Goal: Information Seeking & Learning: Learn about a topic

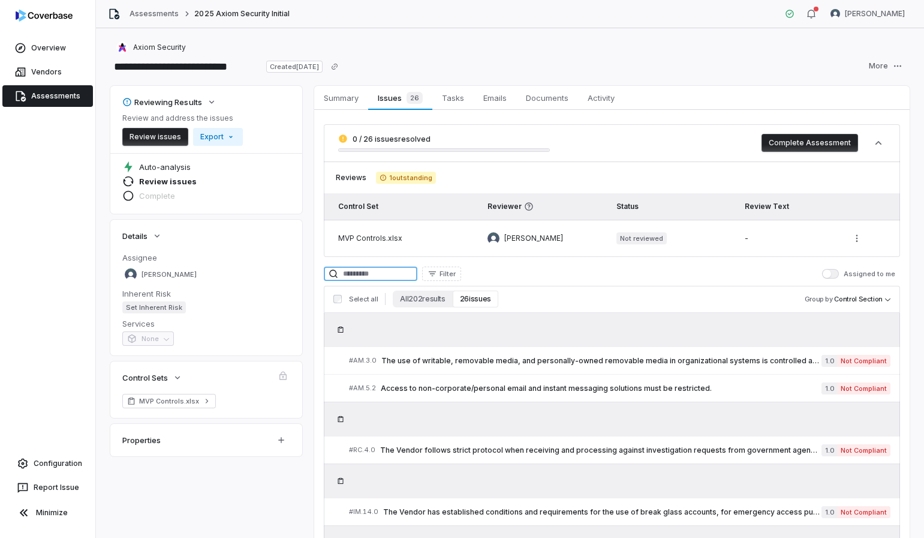
click at [356, 268] on input at bounding box center [371, 273] width 94 height 14
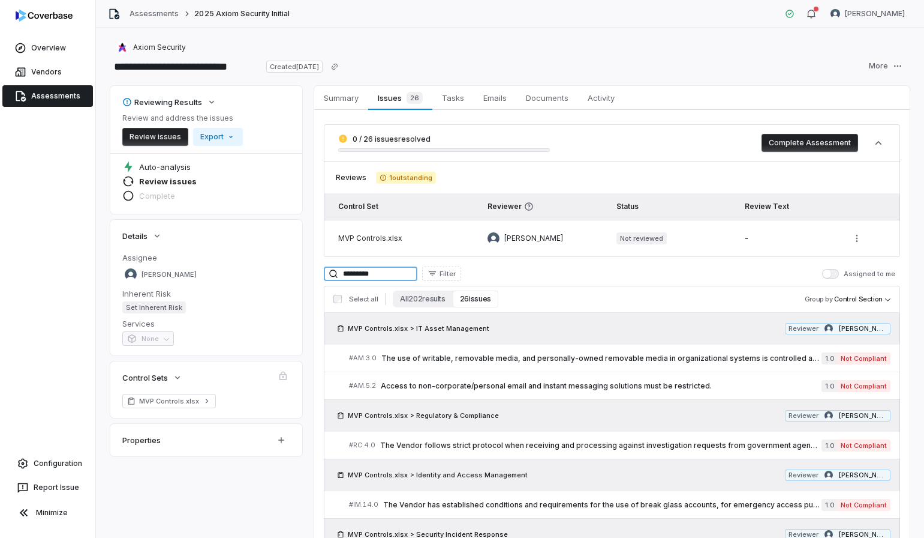
type input "*********"
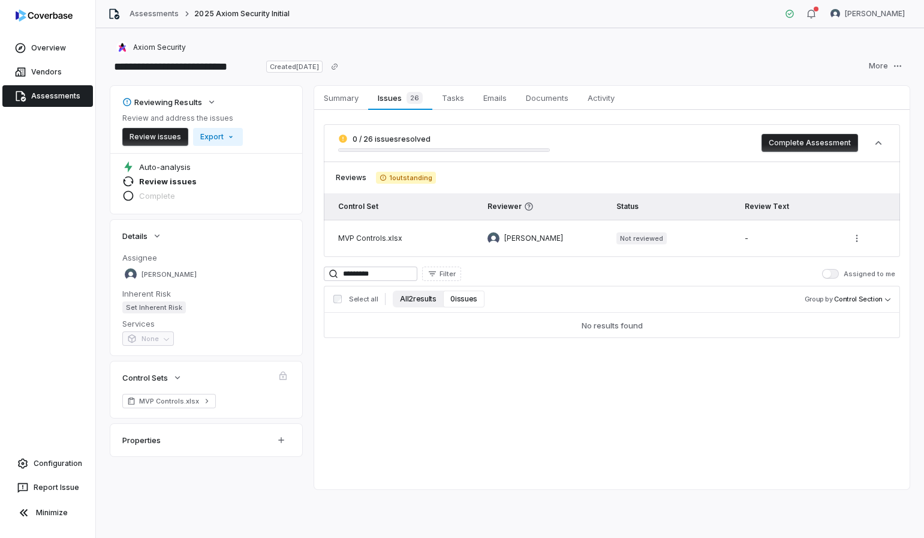
click at [398, 301] on button "All 2 results" at bounding box center [418, 298] width 50 height 17
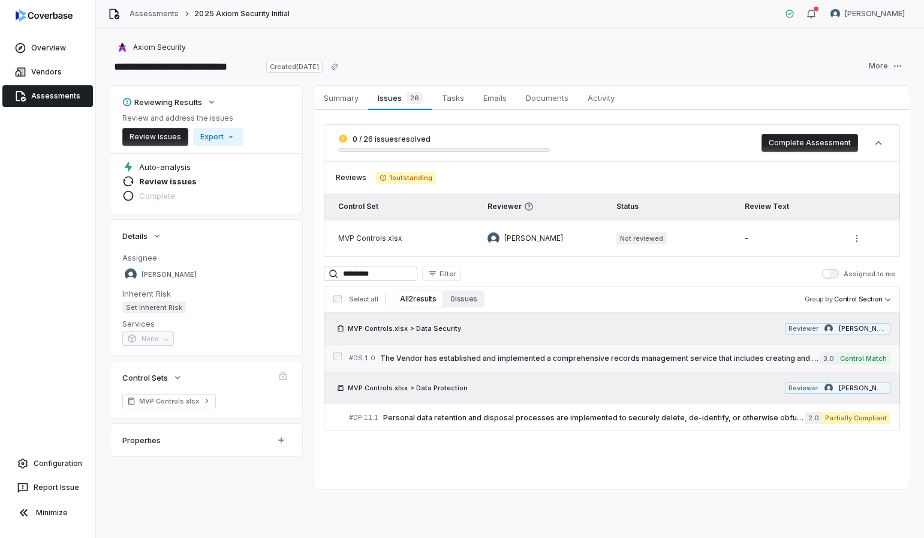
click at [621, 355] on span "The Vendor has established and implemented a comprehensive records management s…" at bounding box center [600, 358] width 440 height 10
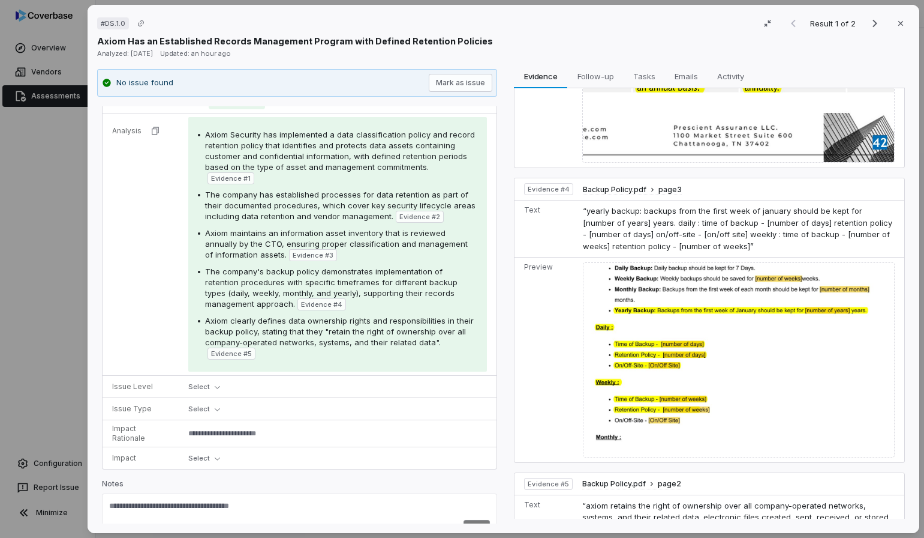
scroll to position [963, 0]
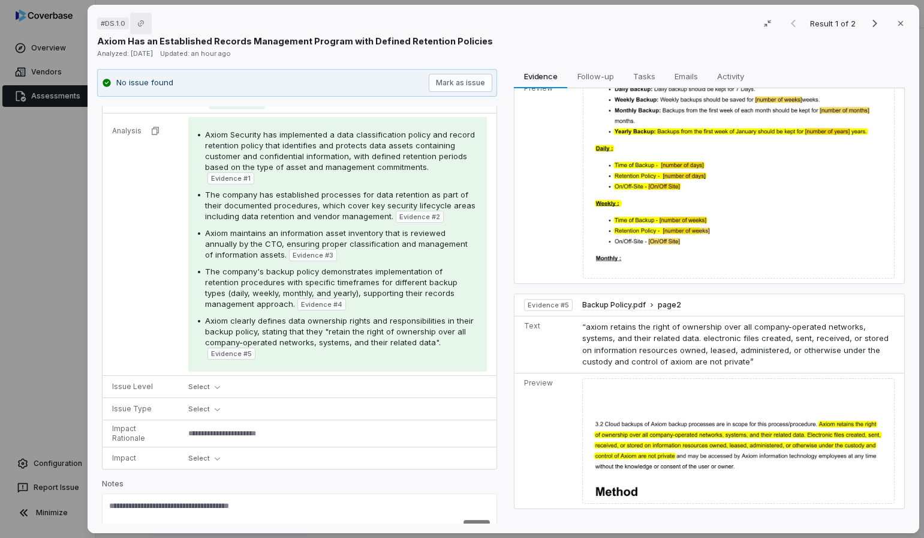
click at [139, 27] on button "Copy link" at bounding box center [141, 24] width 22 height 22
click at [604, 71] on span "Follow-up" at bounding box center [596, 76] width 46 height 16
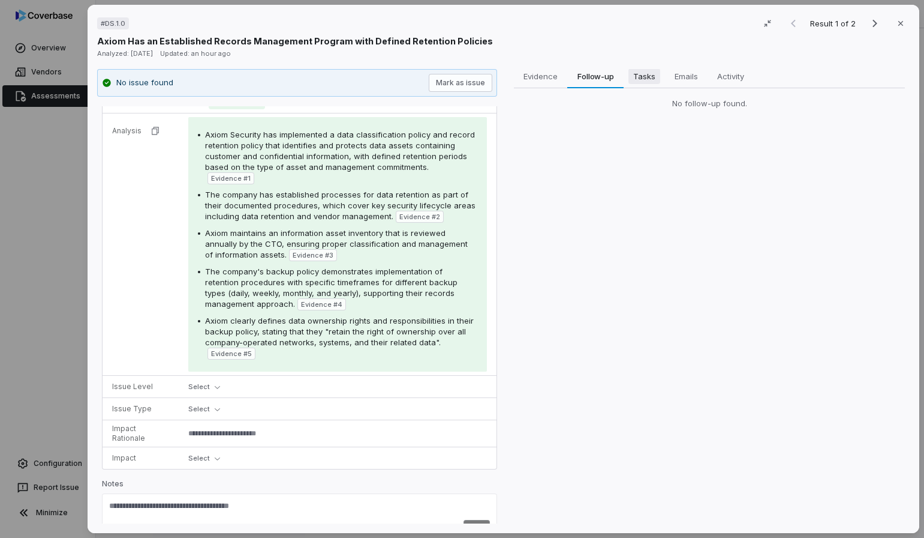
click at [627, 75] on button "Tasks Tasks" at bounding box center [644, 76] width 41 height 24
click at [668, 75] on button "Emails Emails" at bounding box center [687, 76] width 43 height 24
click at [701, 79] on span "Emails" at bounding box center [687, 76] width 32 height 16
click at [716, 76] on span "Activity" at bounding box center [731, 76] width 36 height 16
click at [533, 76] on span "Evidence" at bounding box center [542, 76] width 44 height 16
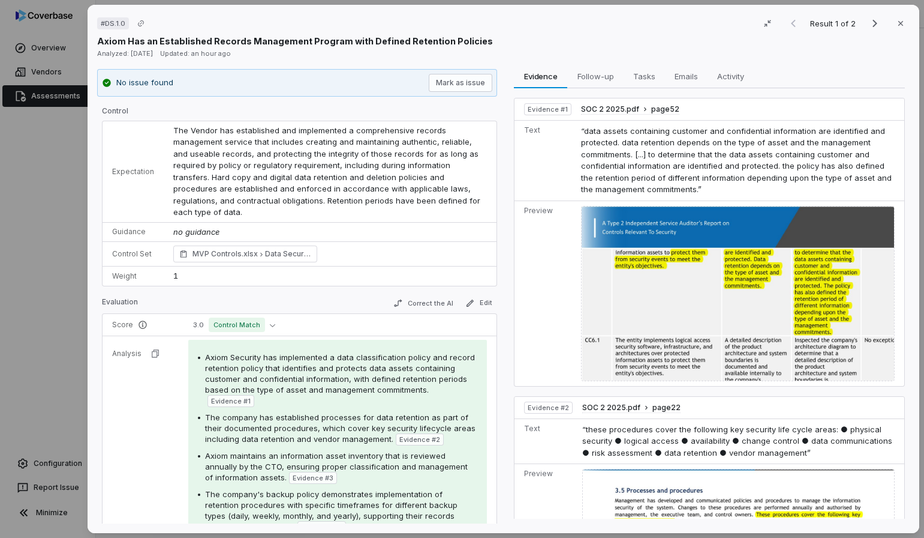
scroll to position [223, 0]
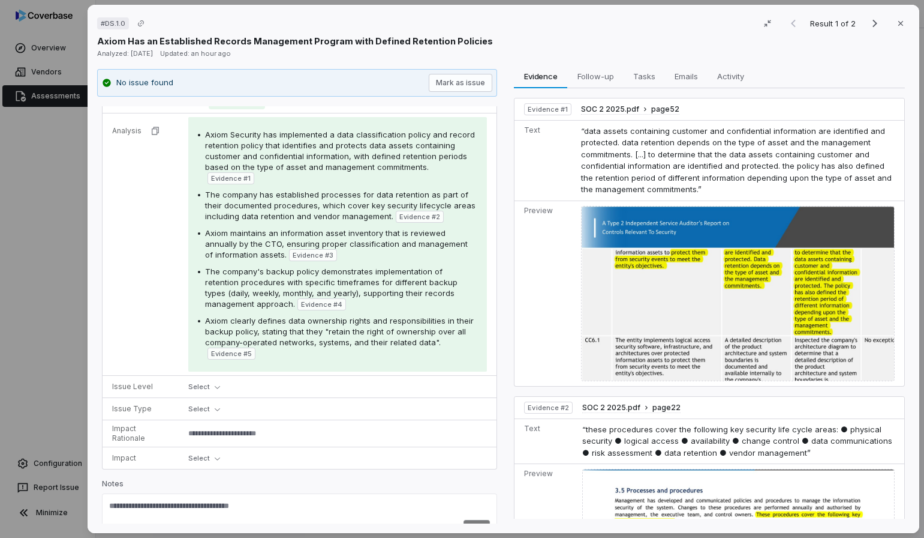
click at [863, 44] on div "Axiom Has an Established Records Management Program with Defined Retention Poli…" at bounding box center [503, 41] width 813 height 13
click at [744, 76] on span "Activity" at bounding box center [731, 76] width 37 height 16
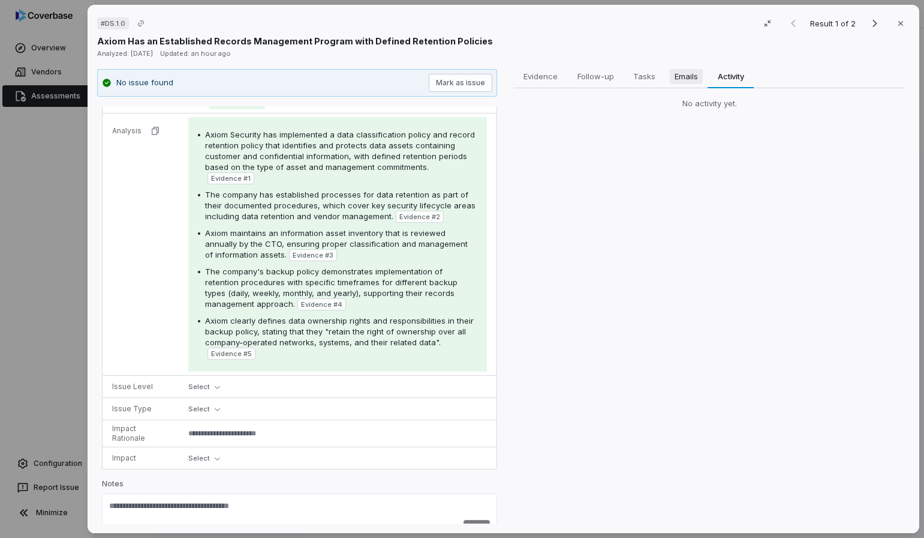
click at [690, 79] on span "Emails" at bounding box center [687, 76] width 33 height 16
click at [652, 79] on span "Tasks" at bounding box center [645, 76] width 32 height 16
click at [603, 75] on span "Follow-up" at bounding box center [596, 76] width 46 height 16
click at [550, 85] on button "Evidence Evidence" at bounding box center [541, 76] width 53 height 24
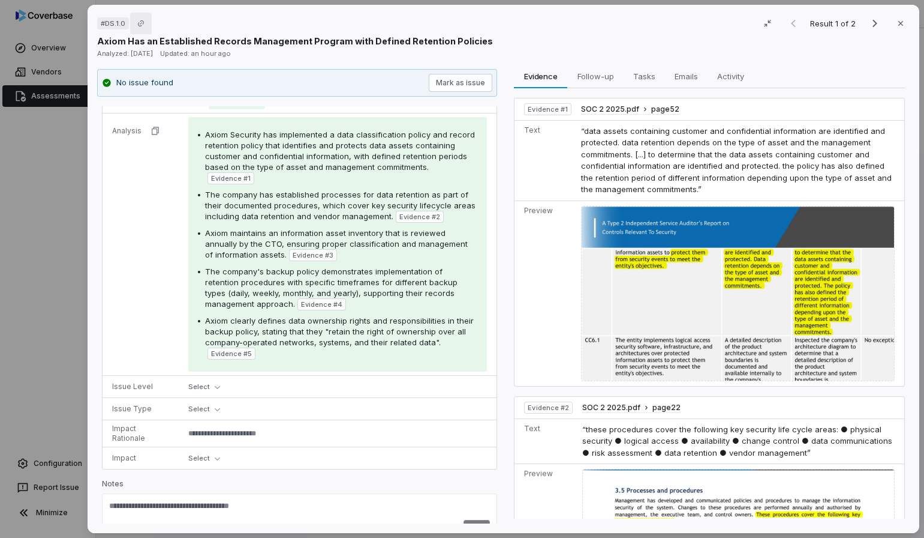
click at [138, 27] on button "Copy link" at bounding box center [141, 24] width 22 height 22
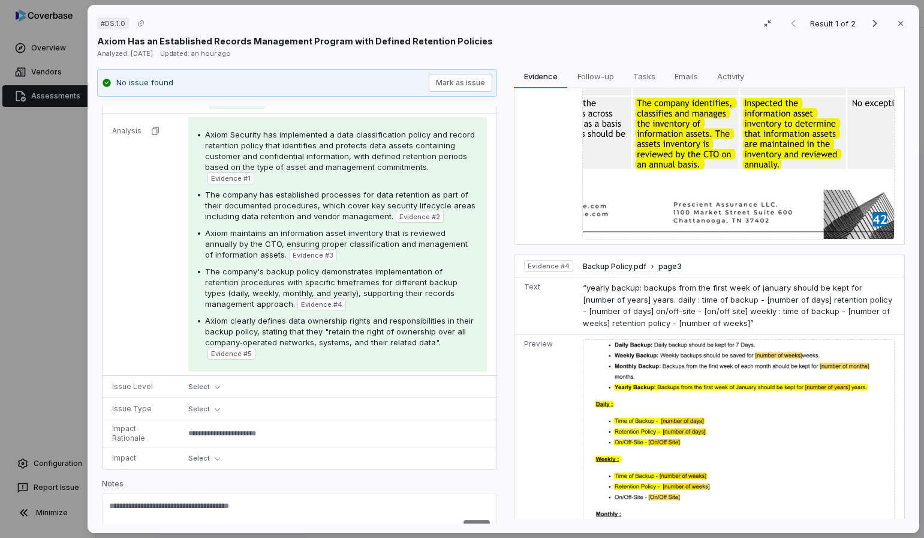
scroll to position [830, 0]
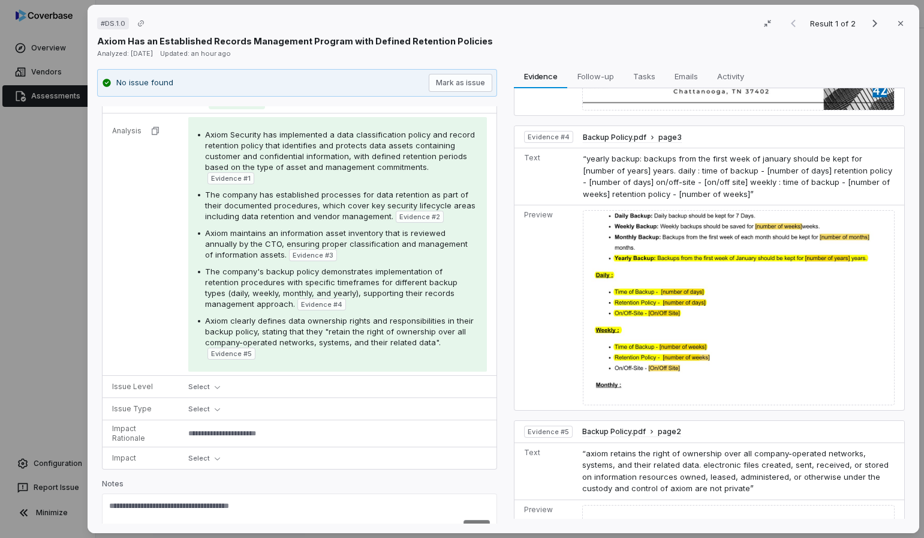
type textarea "*"
click at [251, 173] on span "Evidence # 1" at bounding box center [231, 178] width 40 height 10
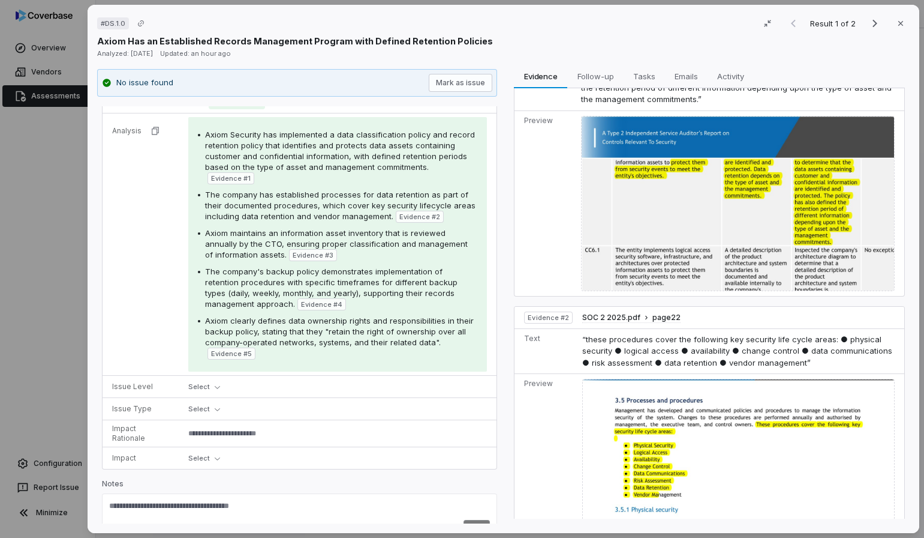
scroll to position [122, 0]
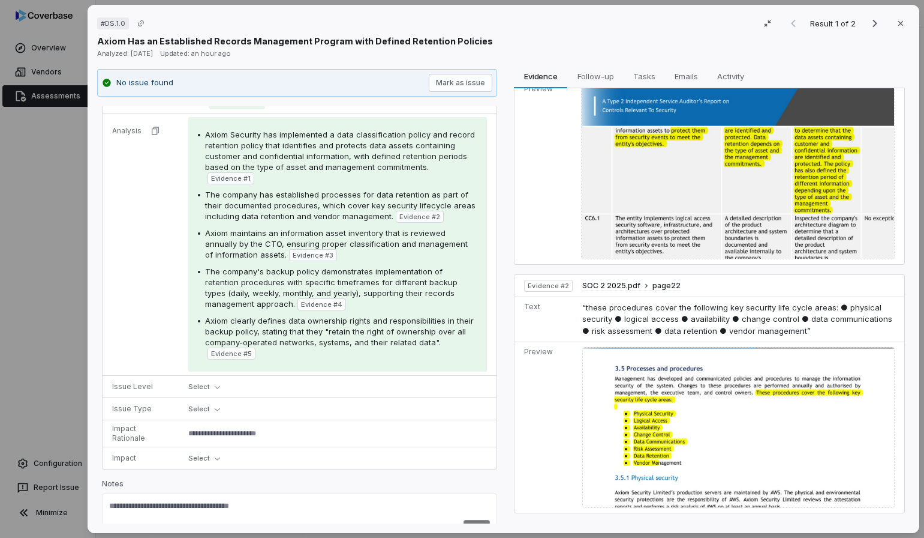
click at [143, 219] on tr "Analysis Axiom Security has implemented a data classification policy and record…" at bounding box center [300, 244] width 394 height 262
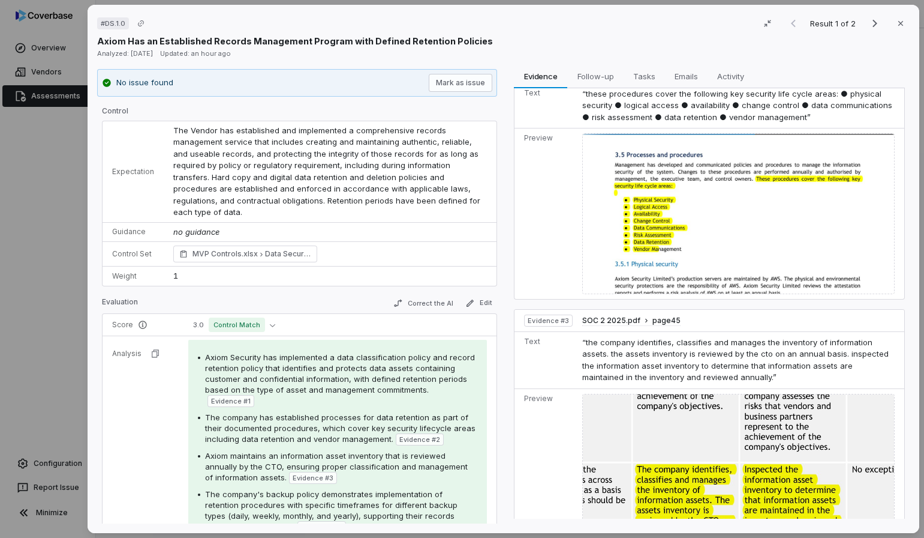
scroll to position [0, 0]
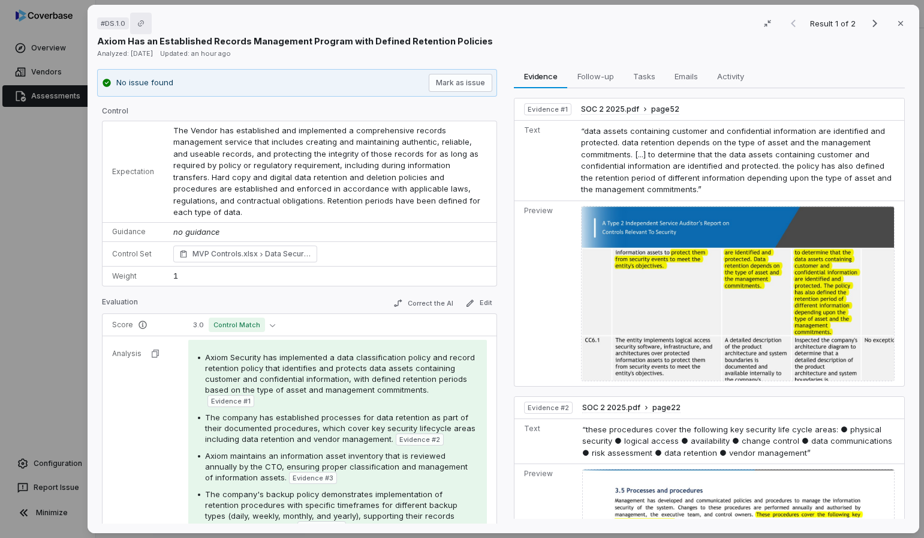
click at [146, 22] on button "Copy link" at bounding box center [141, 24] width 22 height 22
type textarea "*"
click at [37, 167] on div "# DS.1.0 Result 1 of 2 Close Axiom Has an Established Records Management Progra…" at bounding box center [462, 269] width 924 height 538
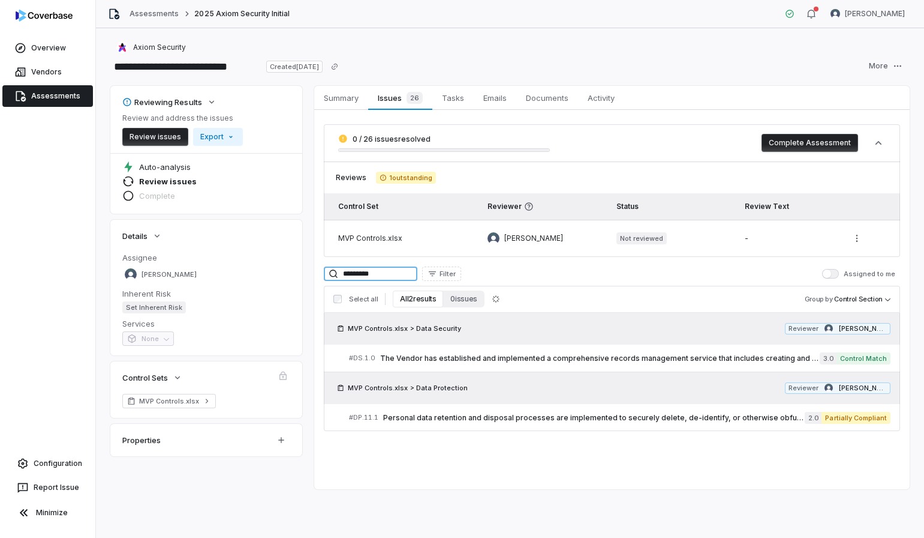
click at [376, 275] on input "*********" at bounding box center [371, 273] width 94 height 14
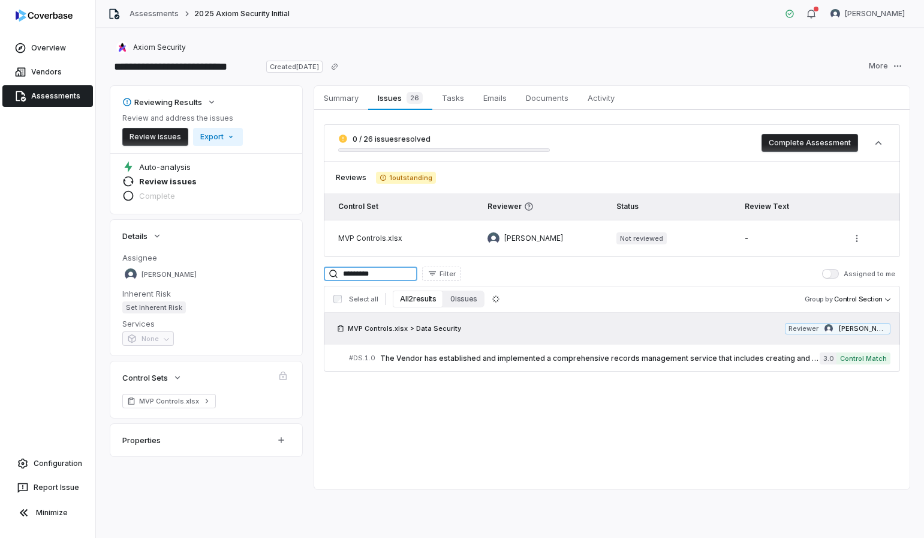
type input "*********"
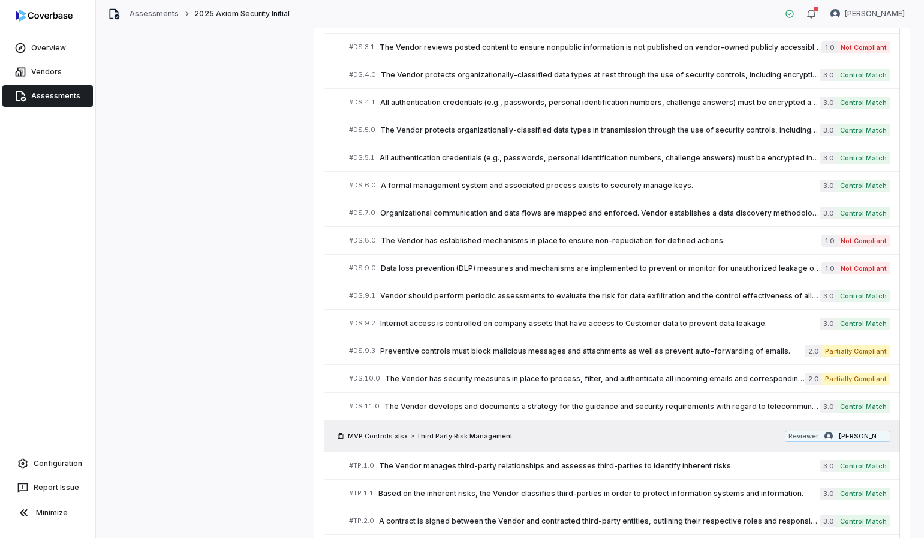
scroll to position [3767, 0]
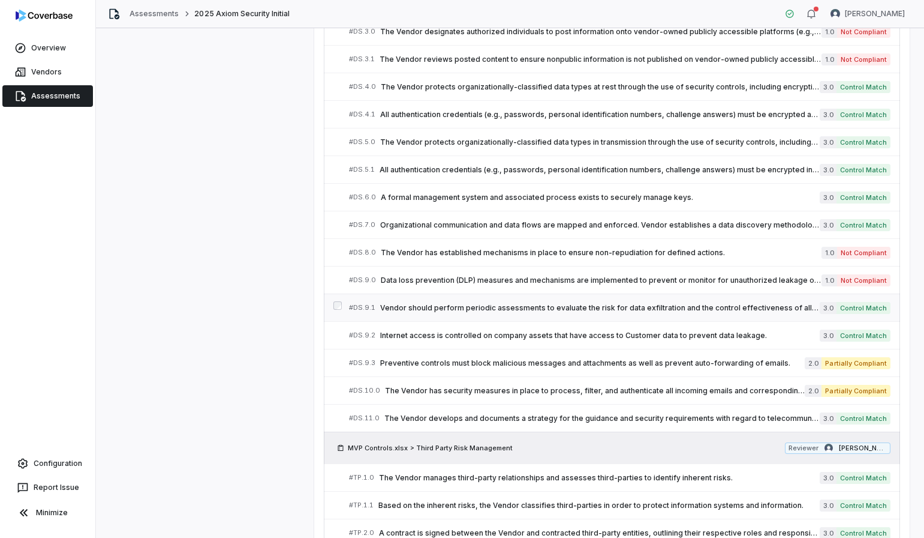
click at [641, 307] on span "Vendor should perform periodic assessments to evaluate the risk for data exfilt…" at bounding box center [600, 308] width 440 height 10
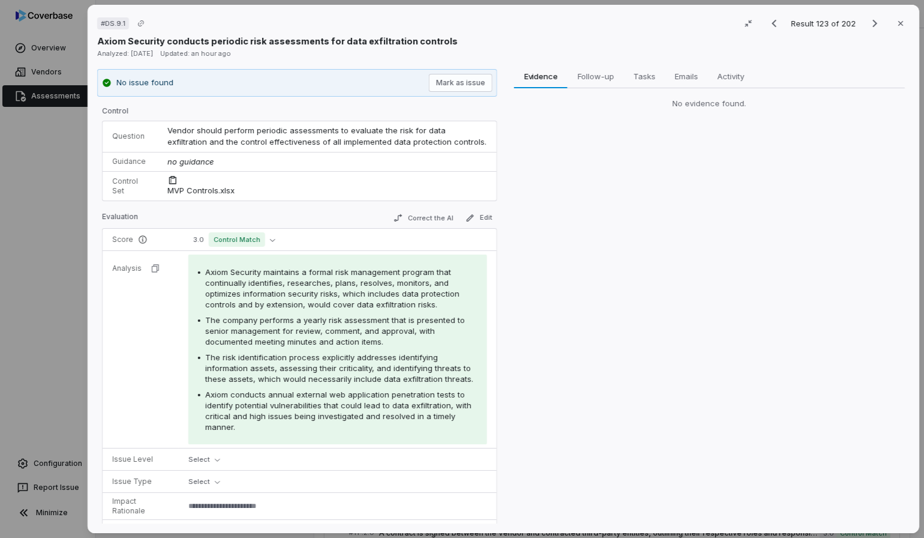
type textarea "*"
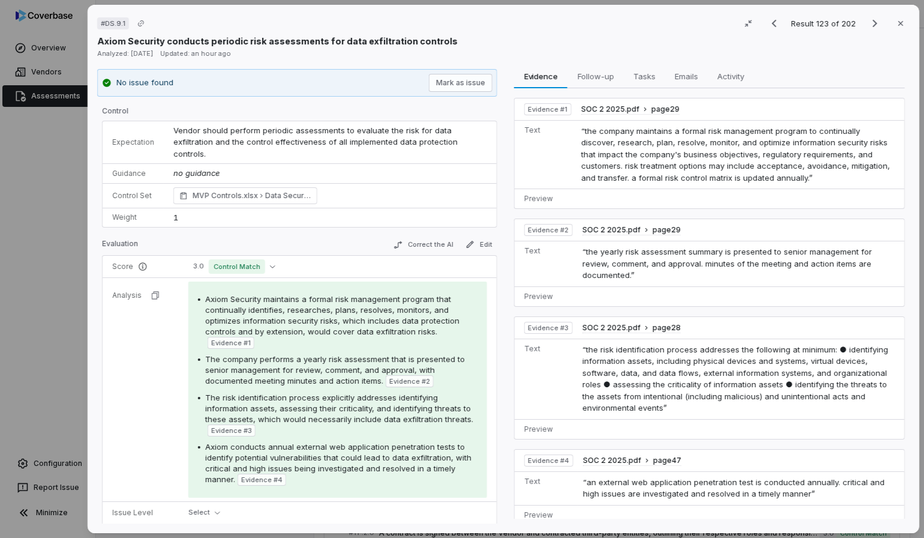
click at [56, 244] on div "# DS.9.1 Result 123 of 202 Close Axiom Security conducts periodic risk assessme…" at bounding box center [462, 269] width 924 height 538
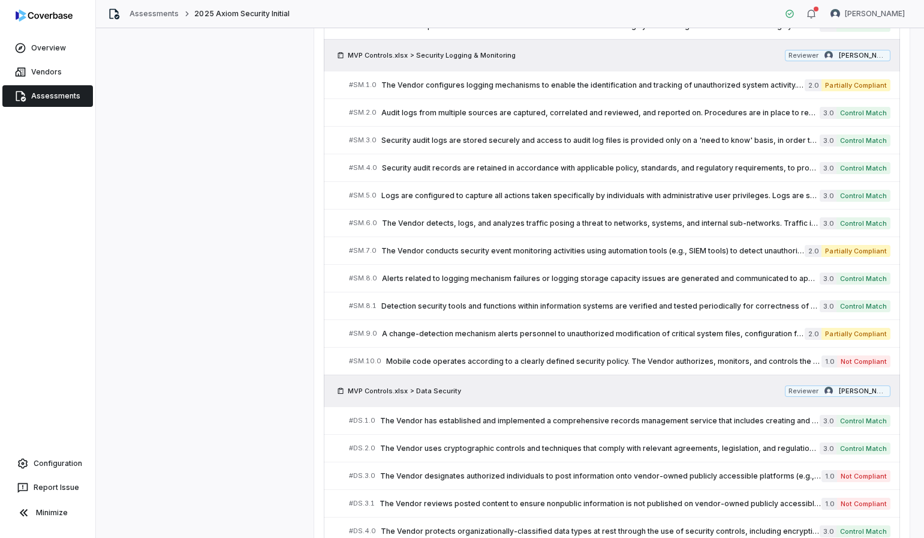
scroll to position [3319, 0]
